Goal: Task Accomplishment & Management: Use online tool/utility

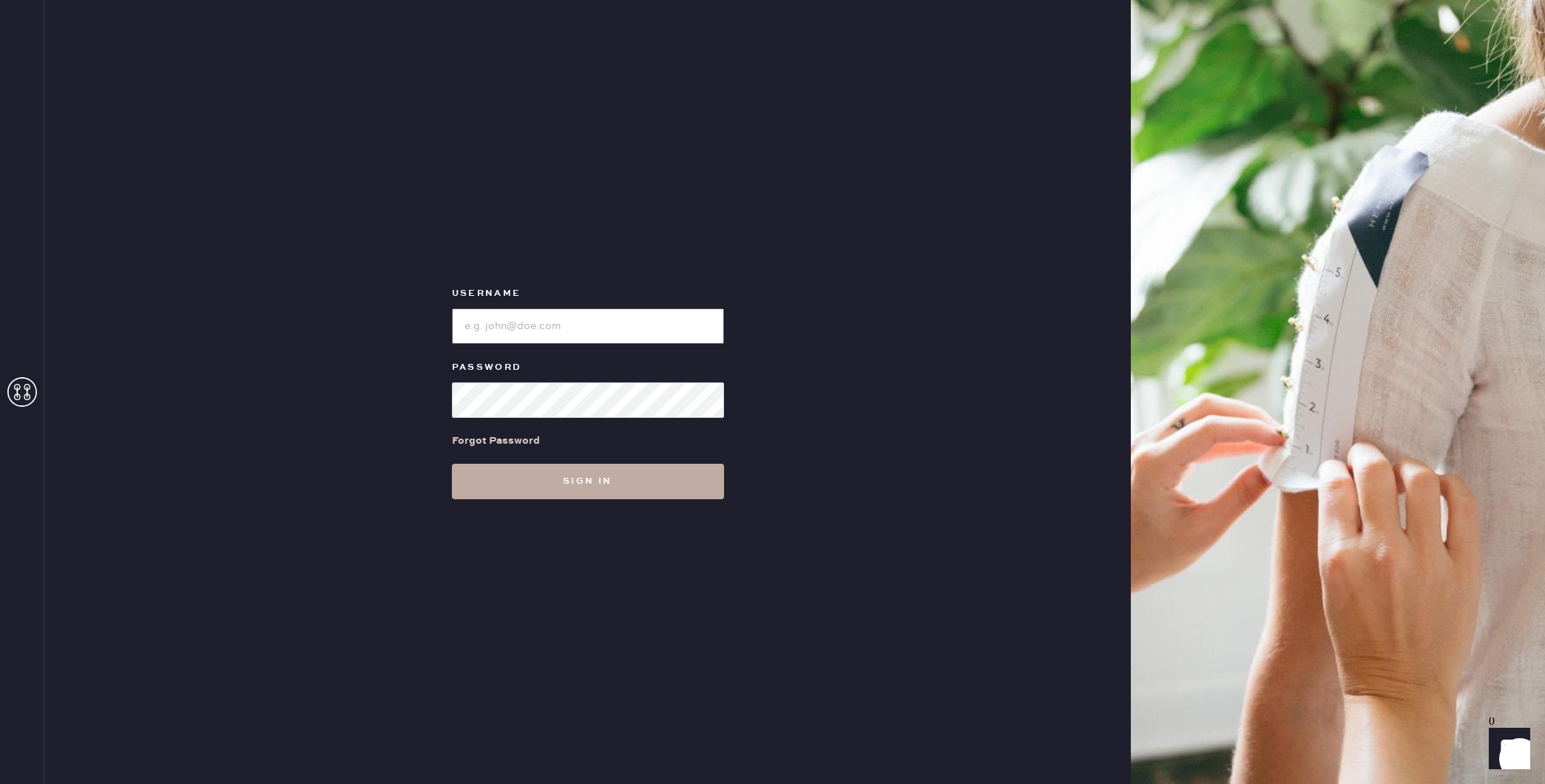
type input "reformationplatform"
click at [603, 489] on button "Sign in" at bounding box center [588, 481] width 272 height 36
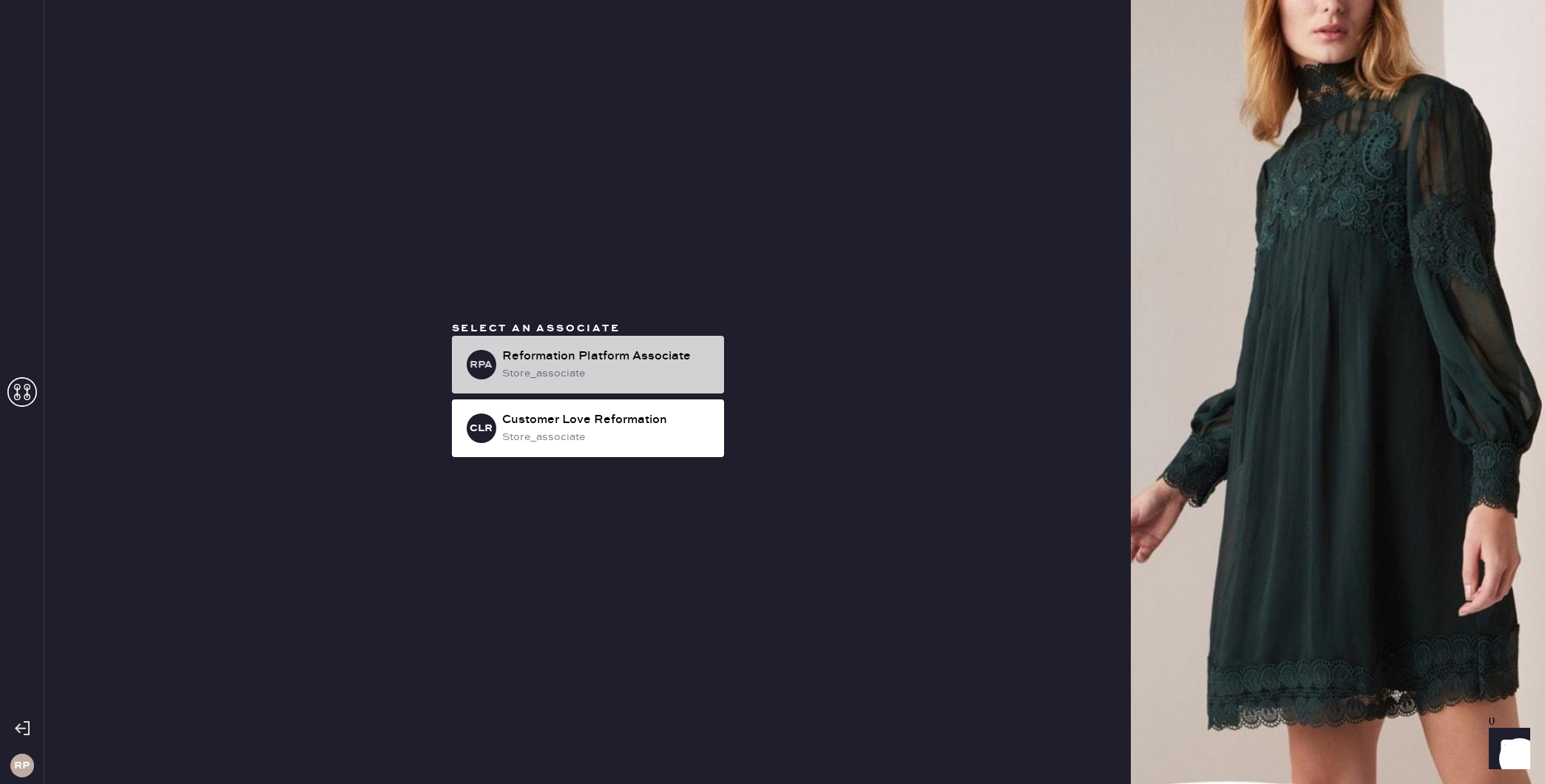
click at [578, 355] on div "Reformation Platform Associate" at bounding box center [607, 356] width 210 height 17
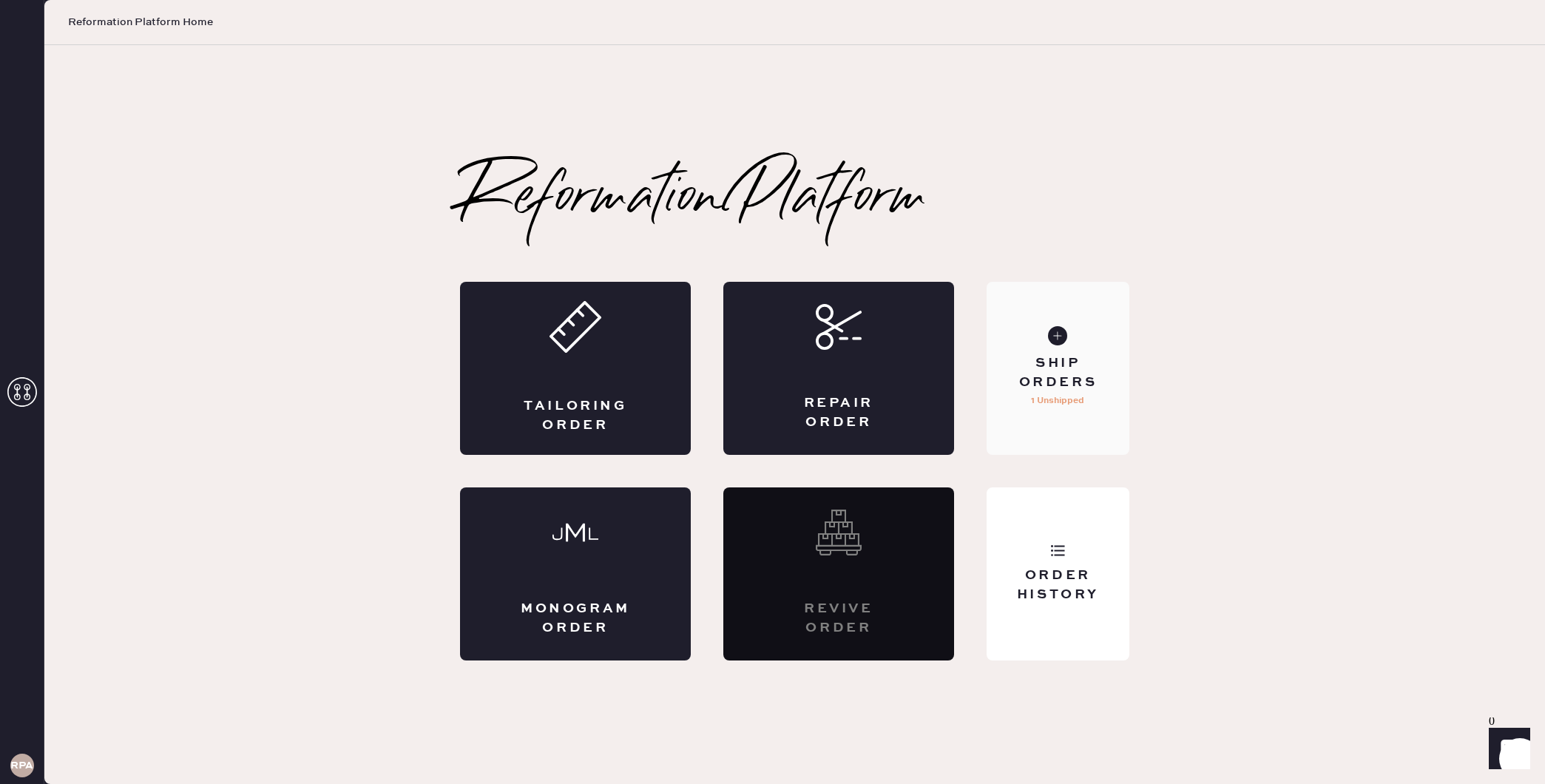
click at [1088, 386] on div "Ship Orders" at bounding box center [1058, 373] width 119 height 37
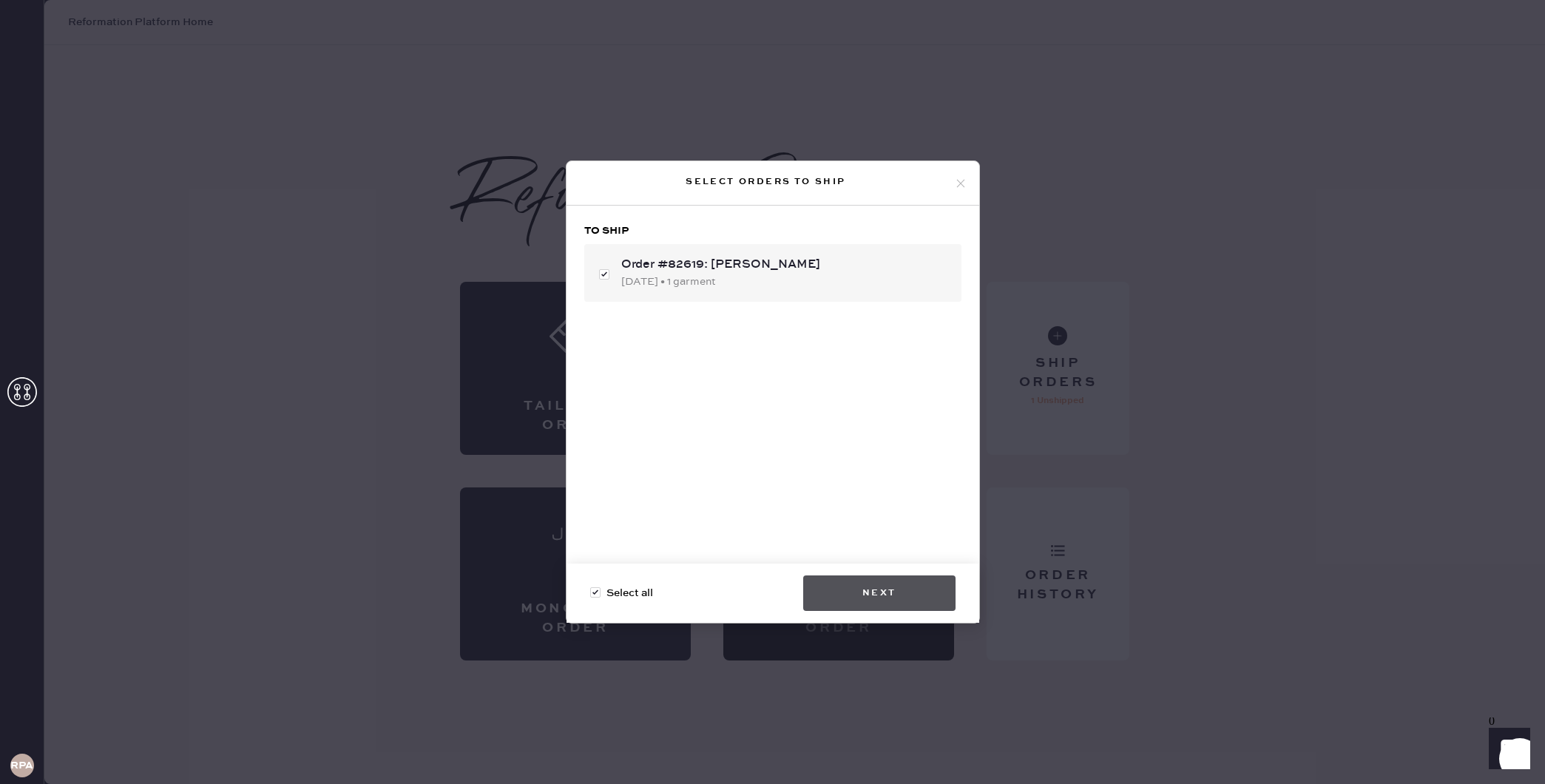
click at [902, 601] on button "Next" at bounding box center [880, 593] width 152 height 36
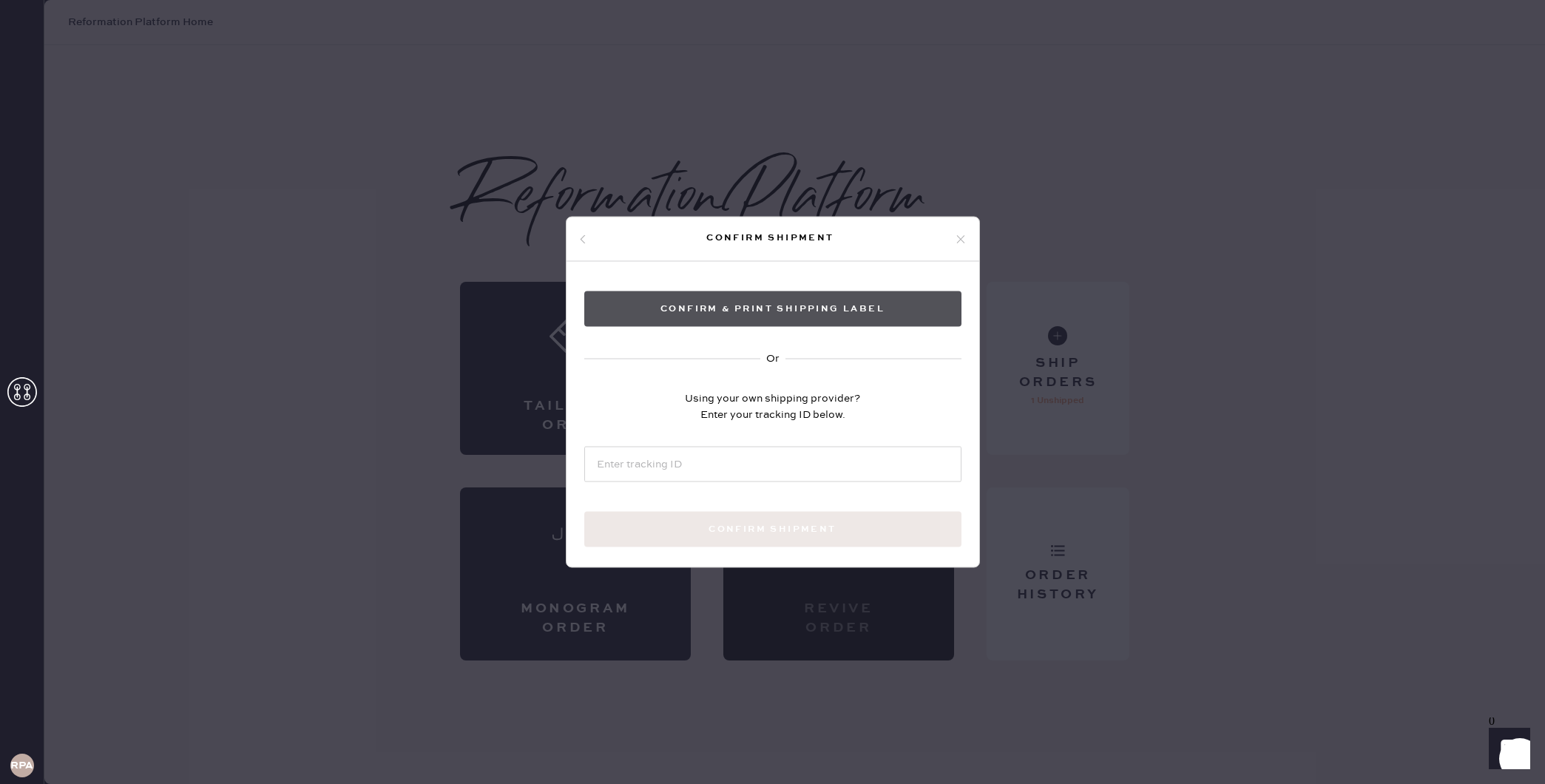
click at [815, 302] on button "Confirm & Print shipping label" at bounding box center [772, 308] width 378 height 36
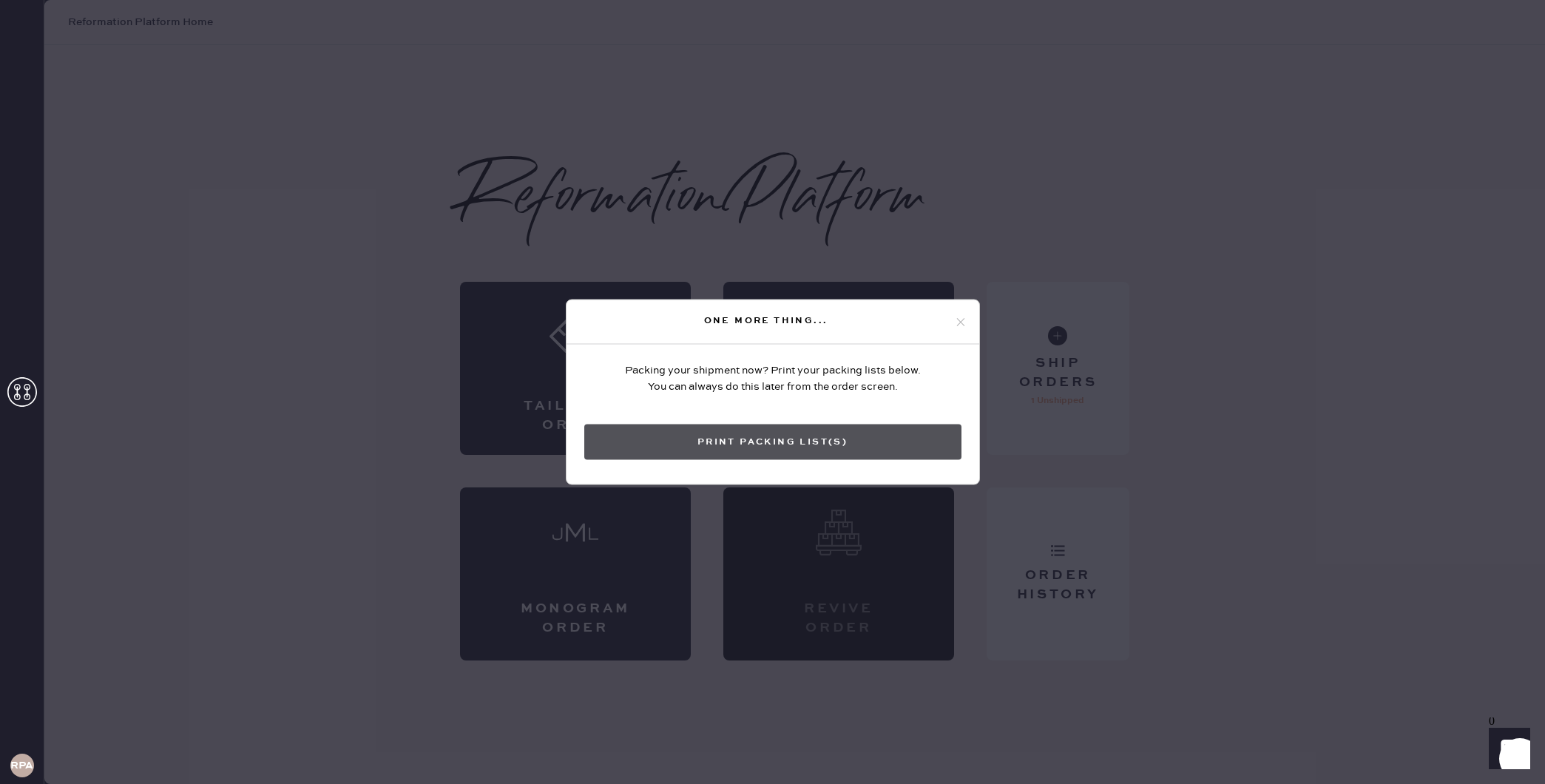
click at [803, 445] on button "Print Packing List(s)" at bounding box center [772, 442] width 378 height 36
